Goal: Task Accomplishment & Management: Manage account settings

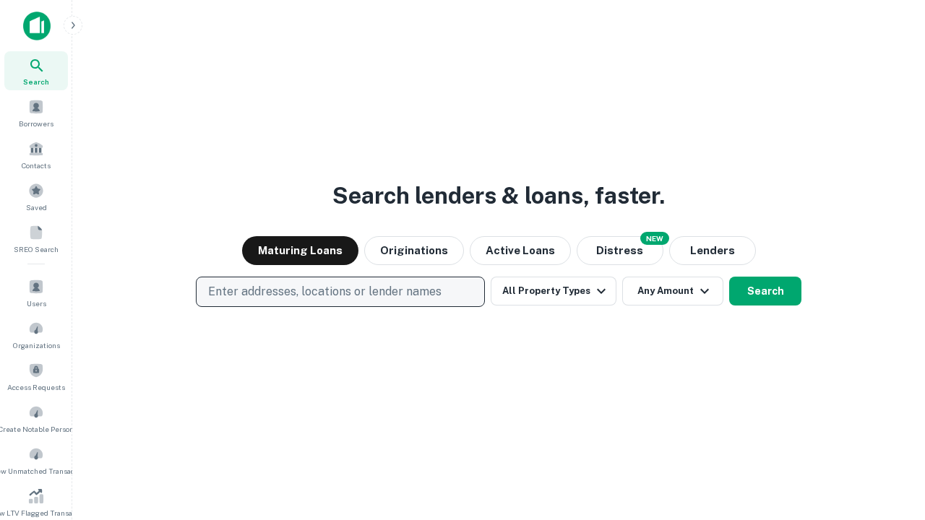
click at [340, 292] on p "Enter addresses, locations or lender names" at bounding box center [324, 291] width 233 height 17
type input "**********"
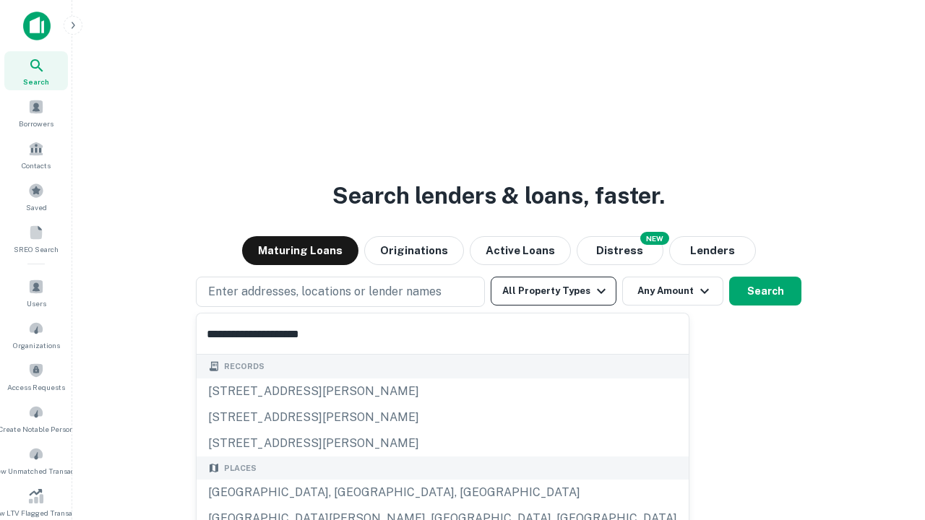
click at [345, 493] on div "[GEOGRAPHIC_DATA], [GEOGRAPHIC_DATA], [GEOGRAPHIC_DATA]" at bounding box center [443, 493] width 492 height 26
click at [553, 291] on button "All Property Types" at bounding box center [554, 291] width 126 height 29
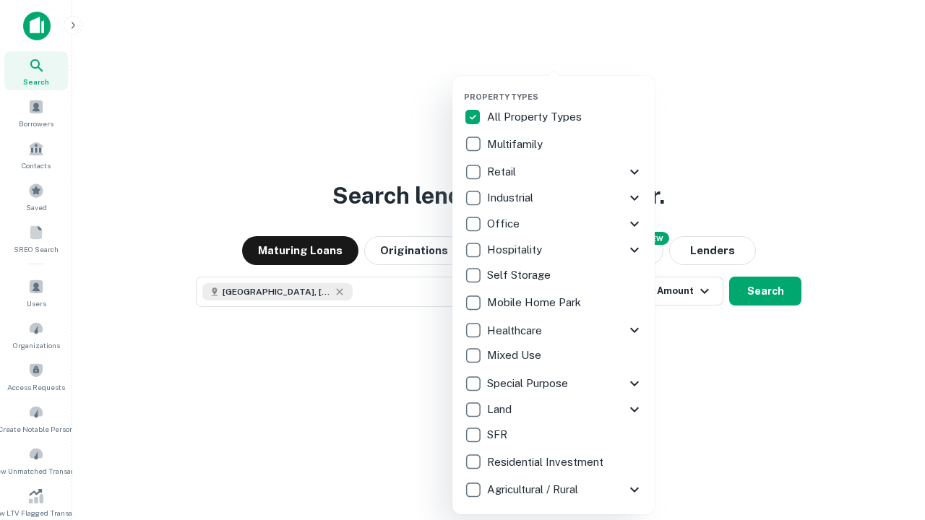
click at [565, 87] on button "button" at bounding box center [565, 87] width 202 height 1
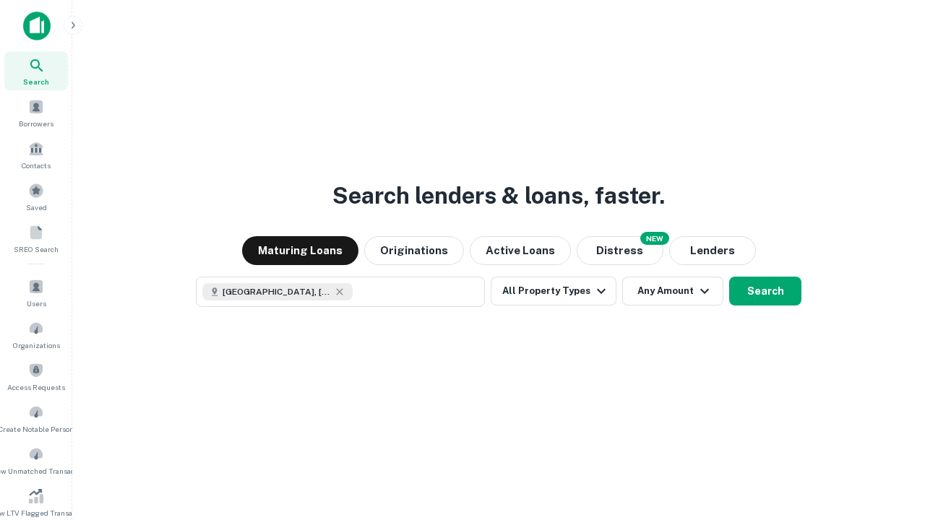
scroll to position [8, 174]
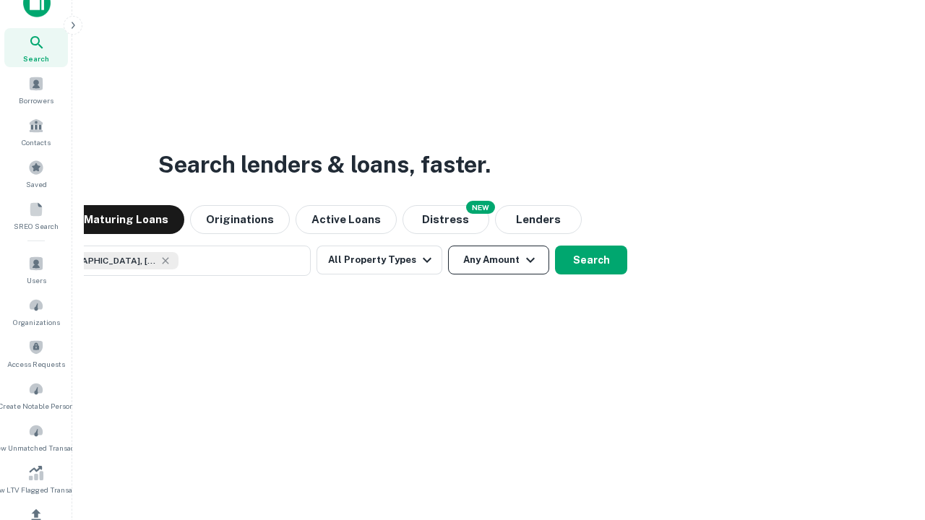
click at [448, 246] on button "Any Amount" at bounding box center [498, 260] width 101 height 29
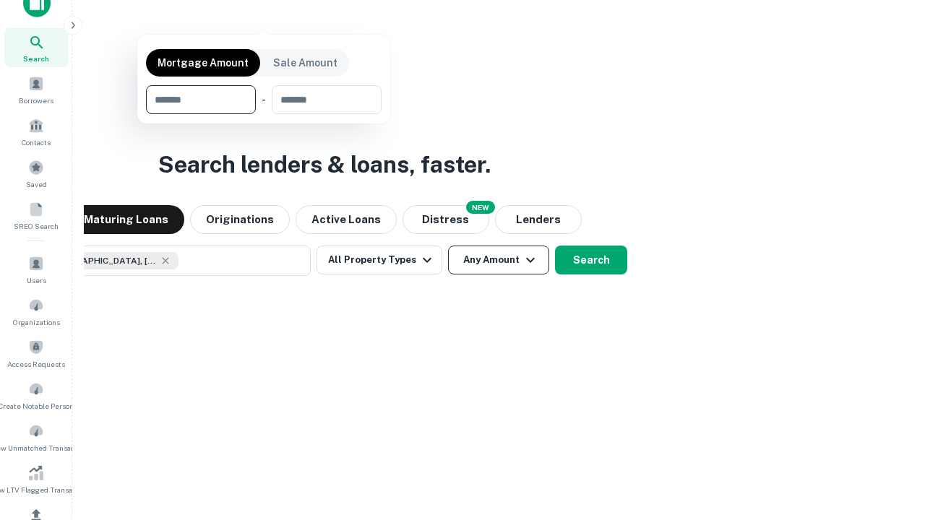
scroll to position [104, 409]
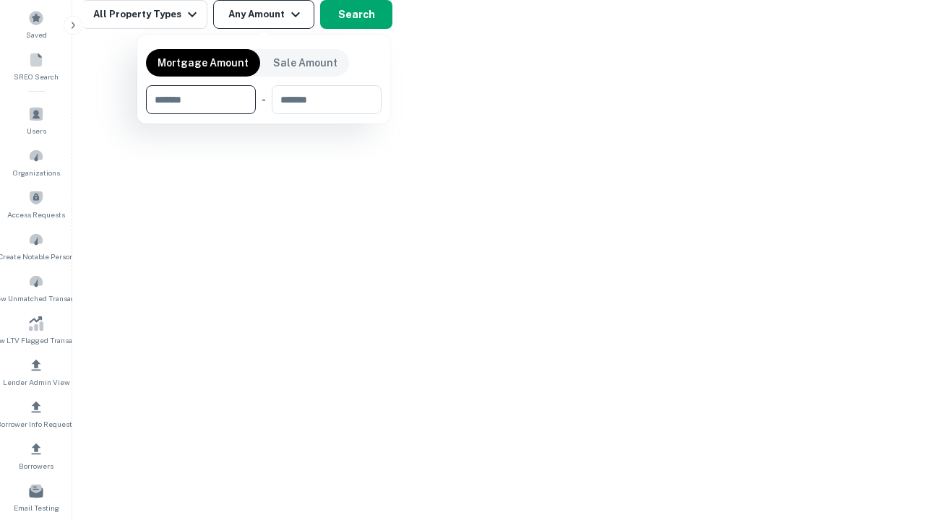
type input "*******"
click at [264, 114] on button "button" at bounding box center [264, 114] width 236 height 1
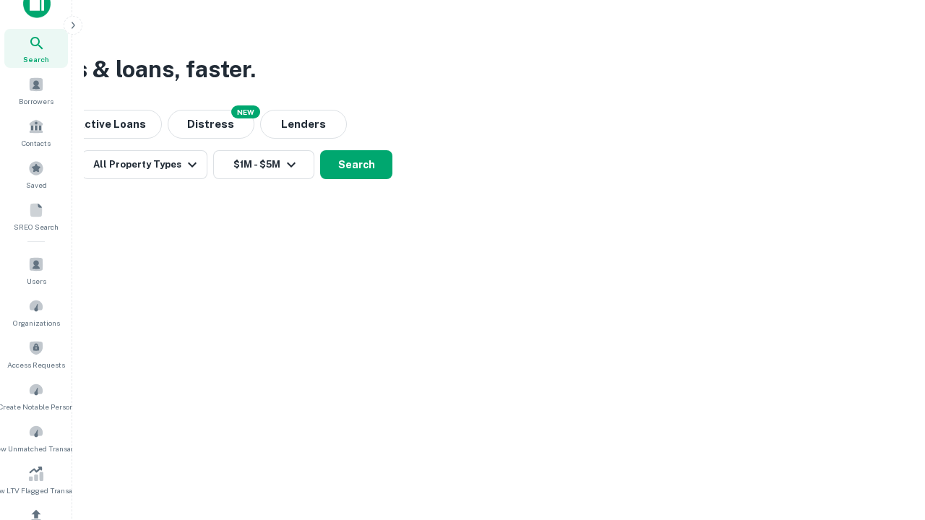
scroll to position [8, 267]
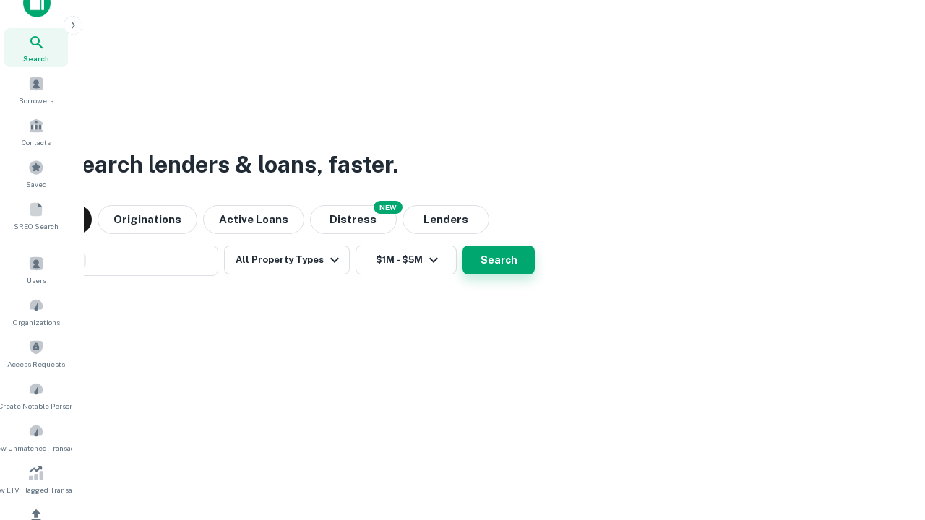
click at [462, 246] on button "Search" at bounding box center [498, 260] width 72 height 29
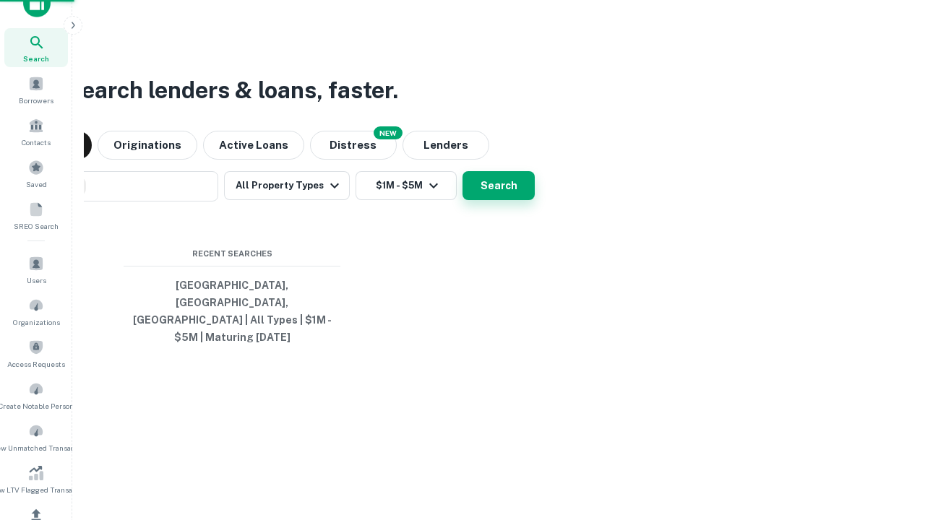
scroll to position [47, 409]
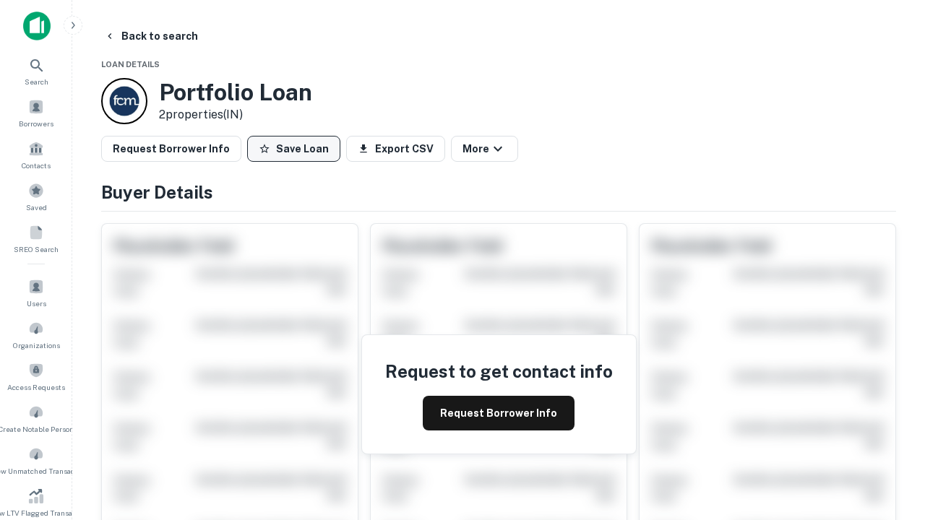
click at [293, 149] on button "Save Loan" at bounding box center [293, 149] width 93 height 26
click at [297, 149] on button "Loan Saved" at bounding box center [297, 149] width 100 height 26
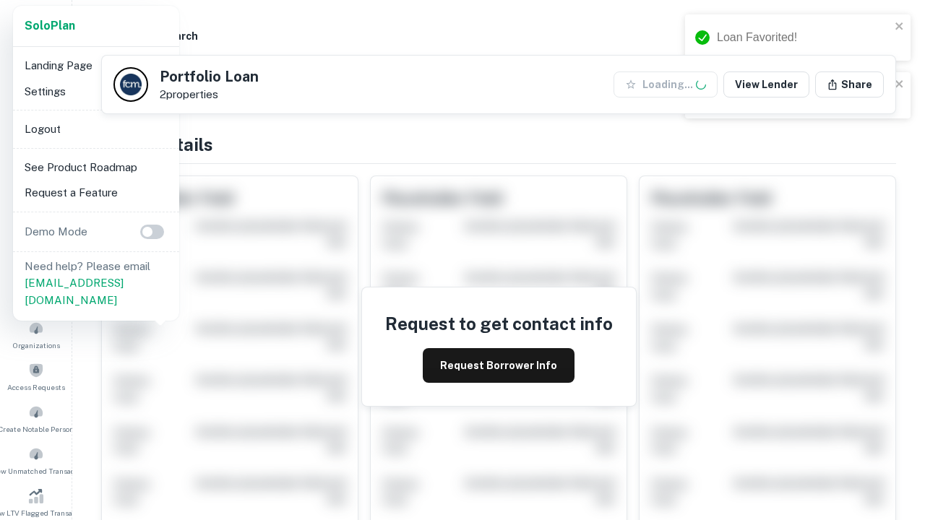
scroll to position [504, 0]
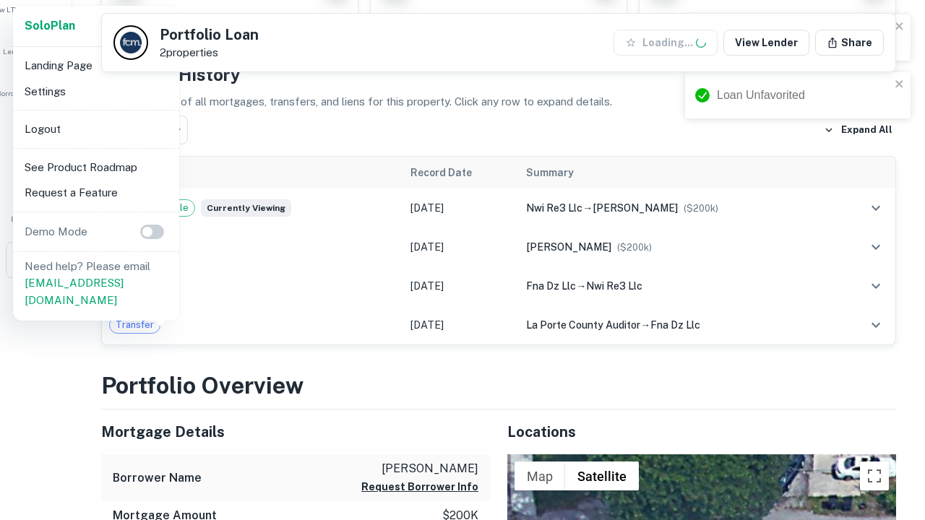
click at [95, 129] on li "Logout" at bounding box center [96, 129] width 155 height 26
